Goal: Task Accomplishment & Management: Use online tool/utility

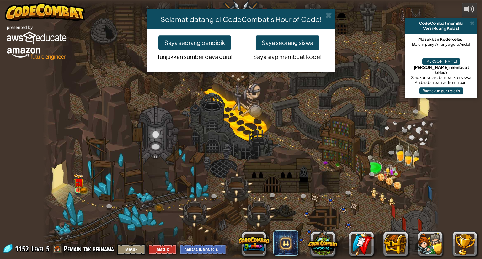
select select "id"
click at [281, 43] on button "Saya seorang siswa" at bounding box center [287, 42] width 63 height 14
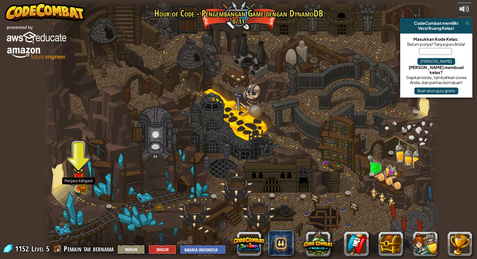
click at [82, 188] on img at bounding box center [78, 178] width 10 height 23
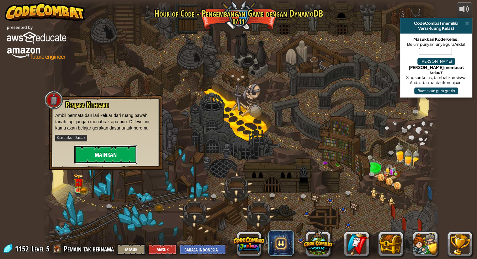
click at [90, 157] on button "Mainkan" at bounding box center [105, 154] width 63 height 19
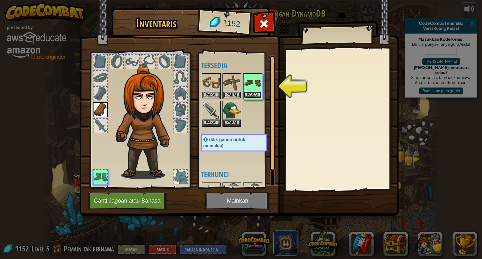
click at [252, 95] on button "Pakai" at bounding box center [253, 95] width 18 height 7
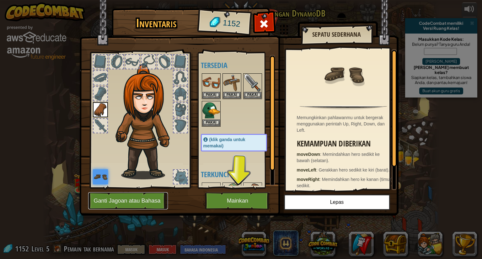
click at [143, 197] on button "Ganti Jagoan atau Bahasa" at bounding box center [128, 200] width 80 height 17
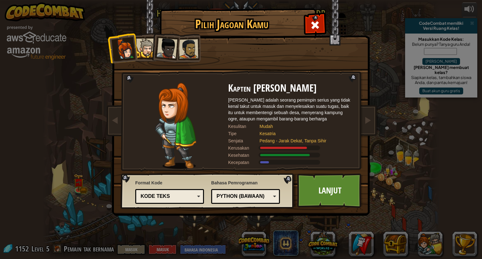
click at [263, 198] on div "Python (Bawaan)" at bounding box center [243, 196] width 54 height 7
click at [308, 197] on link "Lanjut" at bounding box center [330, 190] width 66 height 34
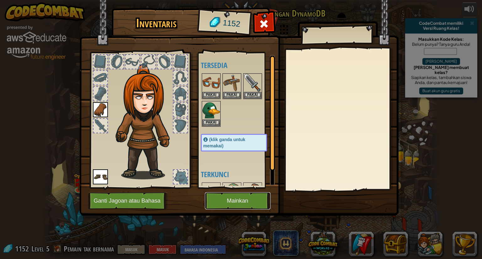
click at [257, 203] on button "Mainkan" at bounding box center [238, 200] width 66 height 17
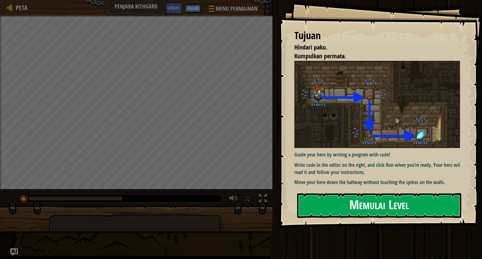
click at [347, 209] on button "Memulai Level" at bounding box center [379, 205] width 164 height 25
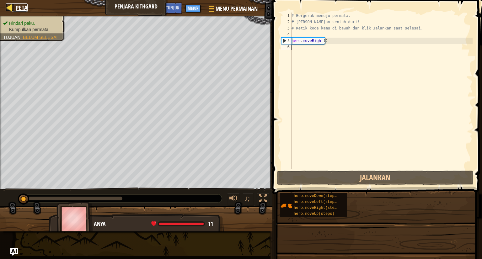
click at [9, 6] on div at bounding box center [10, 7] width 8 height 8
select select "id"
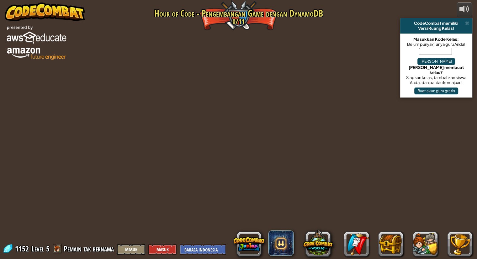
select select "id"
